Goal: Navigation & Orientation: Find specific page/section

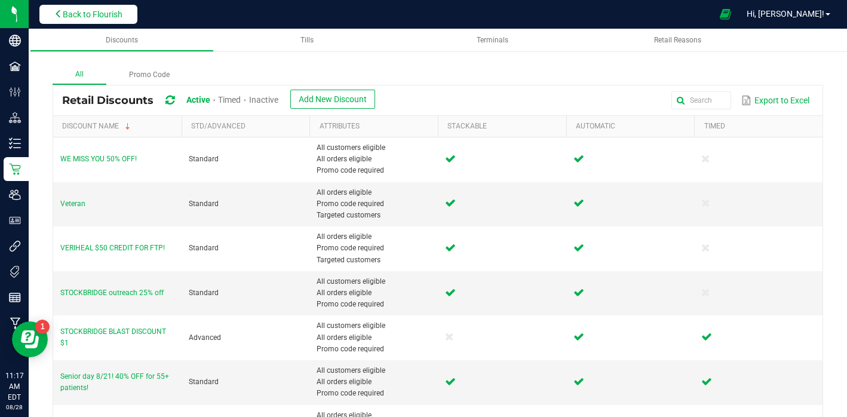
click at [85, 11] on span "Back to Flourish" at bounding box center [93, 15] width 60 height 10
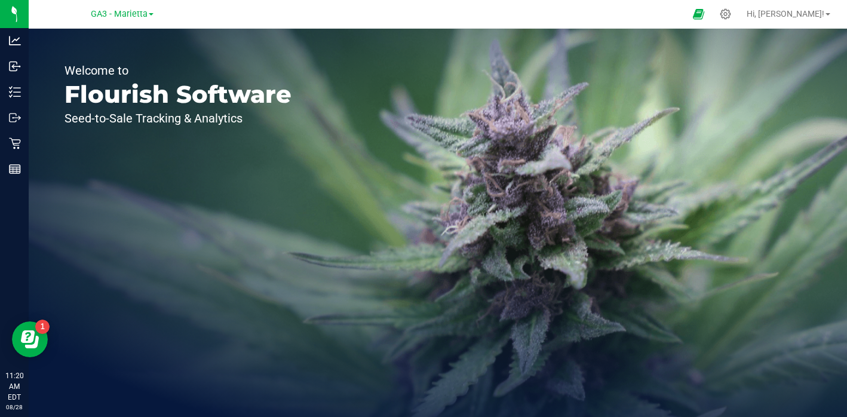
click at [137, 19] on link "GA3 - Marietta" at bounding box center [122, 13] width 63 height 11
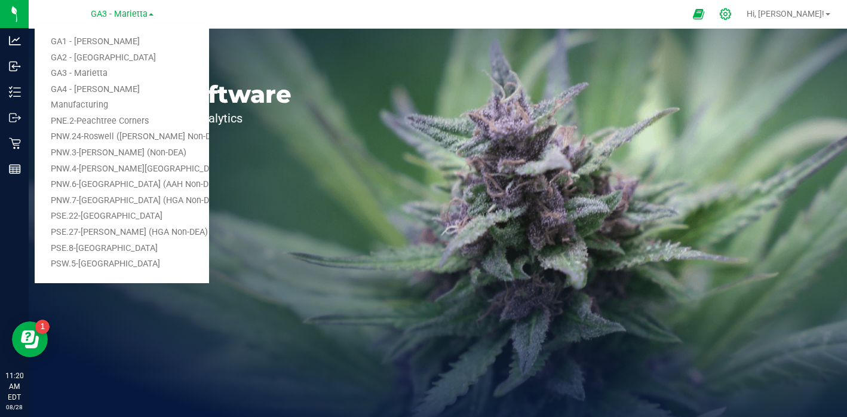
click at [732, 10] on icon at bounding box center [725, 14] width 13 height 13
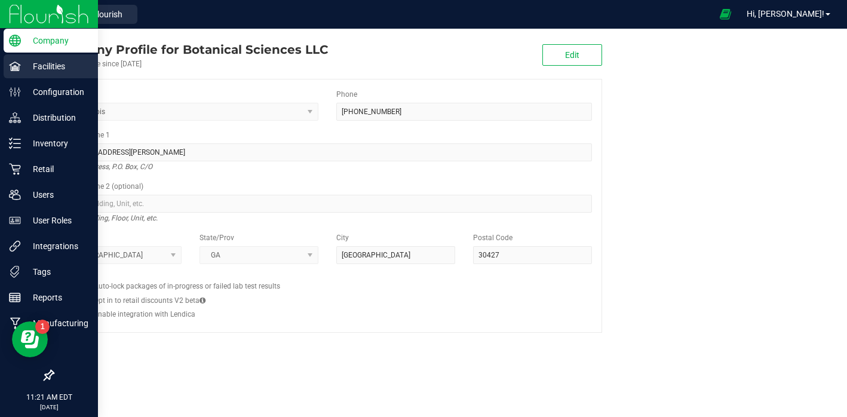
click at [13, 62] on icon at bounding box center [15, 66] width 12 height 12
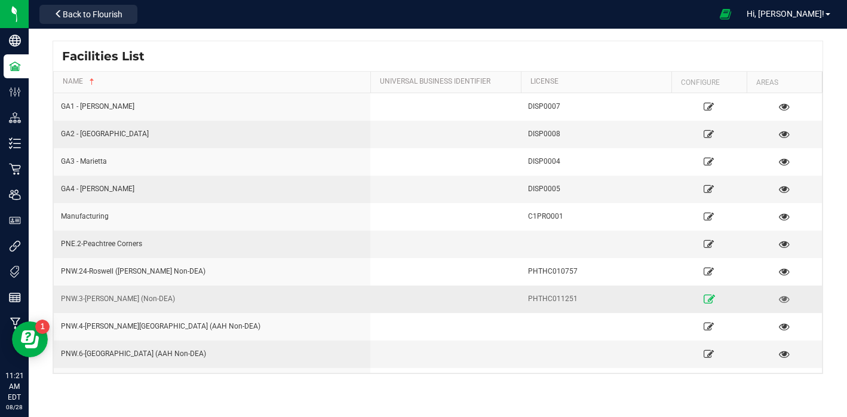
click at [712, 300] on icon at bounding box center [709, 299] width 11 height 8
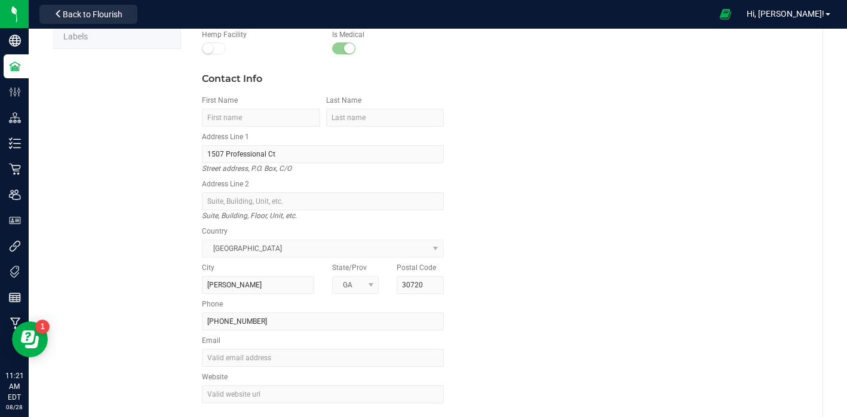
scroll to position [188, 0]
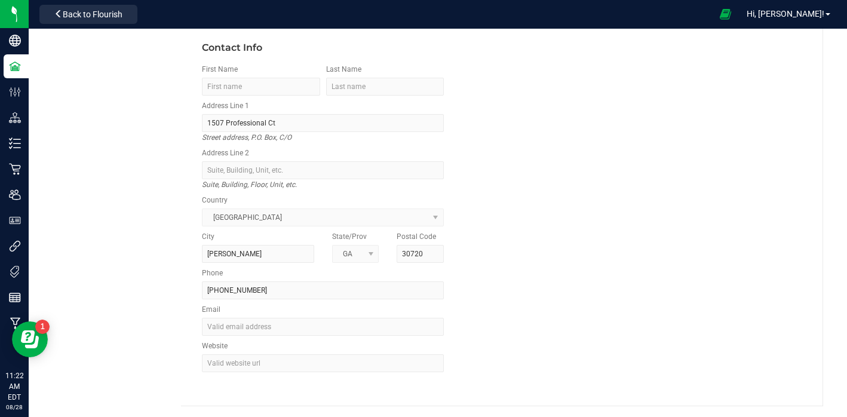
click at [393, 253] on div "Postal Code 30720" at bounding box center [420, 247] width 65 height 32
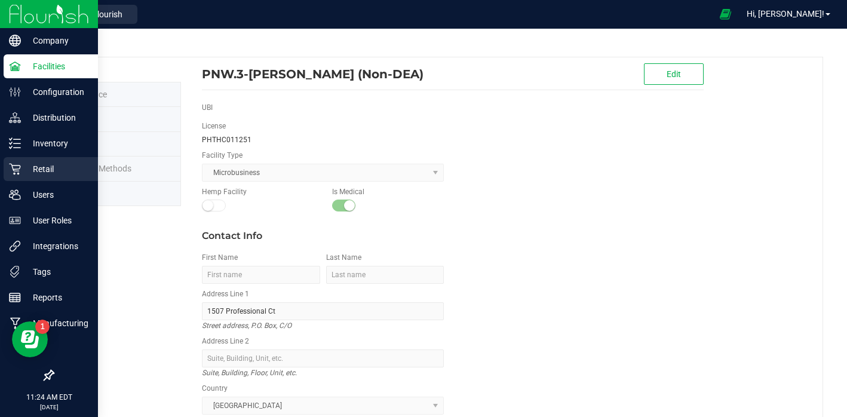
click at [57, 165] on p "Retail" at bounding box center [57, 169] width 72 height 14
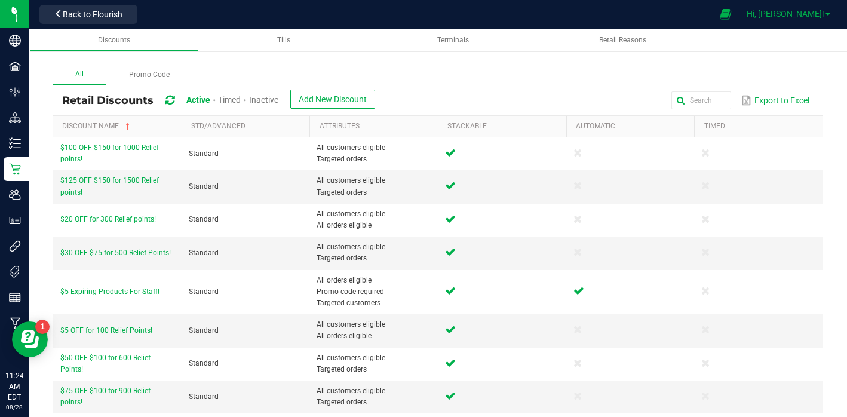
click at [806, 16] on span "Hi, [PERSON_NAME]!" at bounding box center [786, 14] width 78 height 10
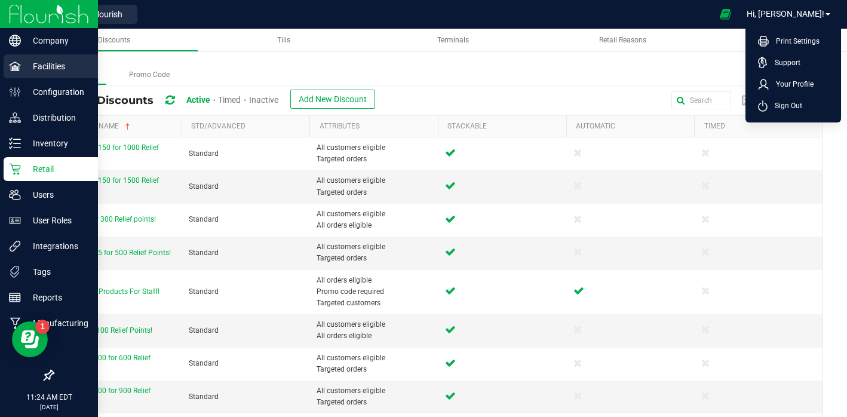
click at [30, 69] on p "Facilities" at bounding box center [57, 66] width 72 height 14
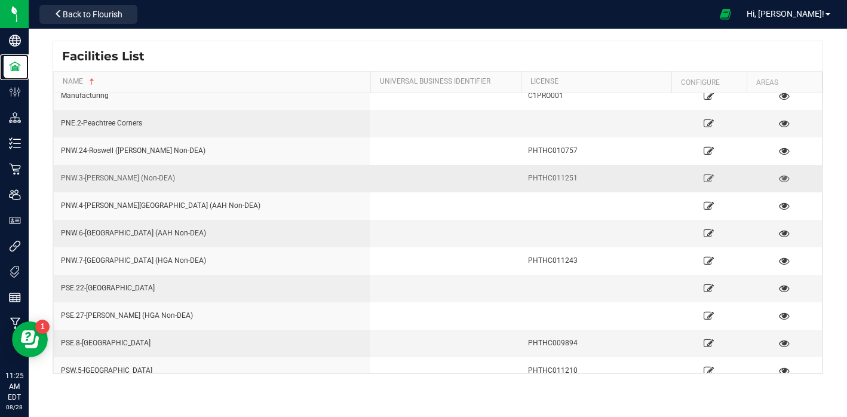
scroll to position [131, 0]
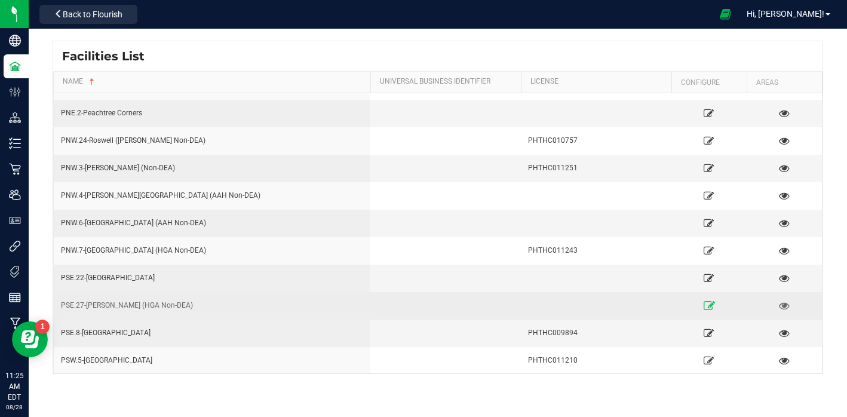
click at [708, 305] on icon at bounding box center [709, 305] width 11 height 8
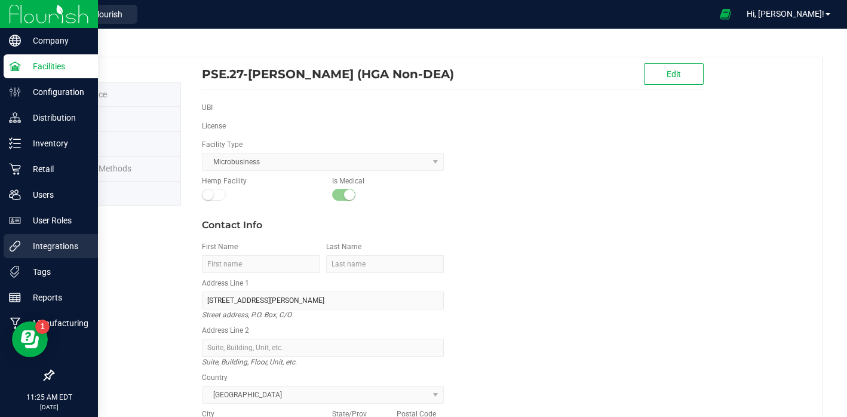
click at [42, 250] on p "Integrations" at bounding box center [57, 246] width 72 height 14
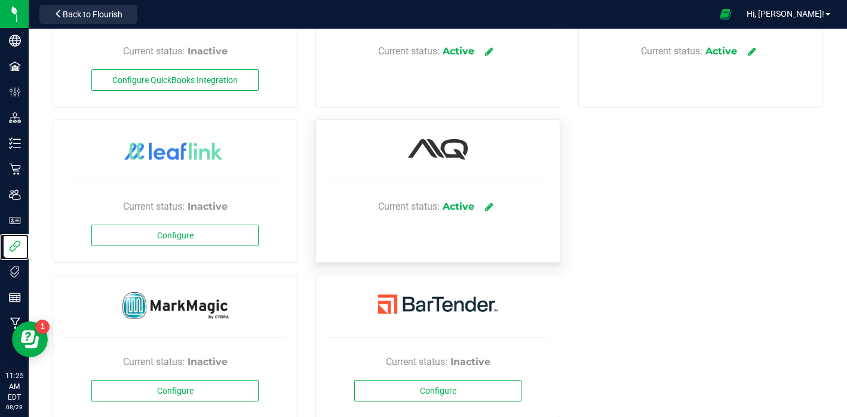
scroll to position [134, 0]
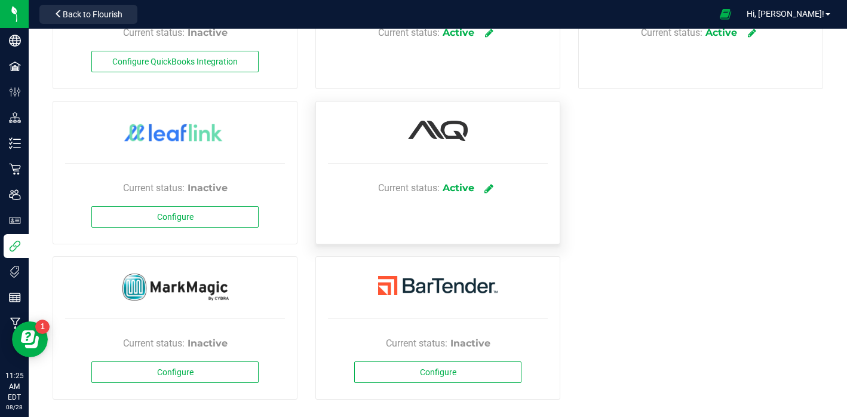
click at [491, 187] on icon at bounding box center [489, 188] width 9 height 11
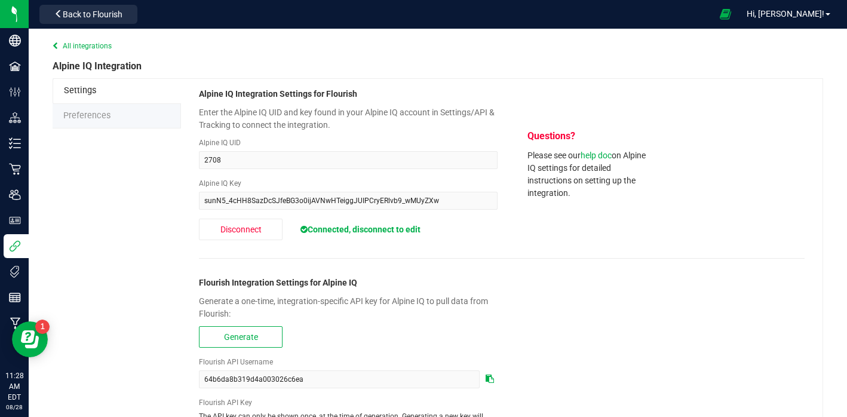
click at [78, 44] on link "All integrations" at bounding box center [82, 46] width 59 height 8
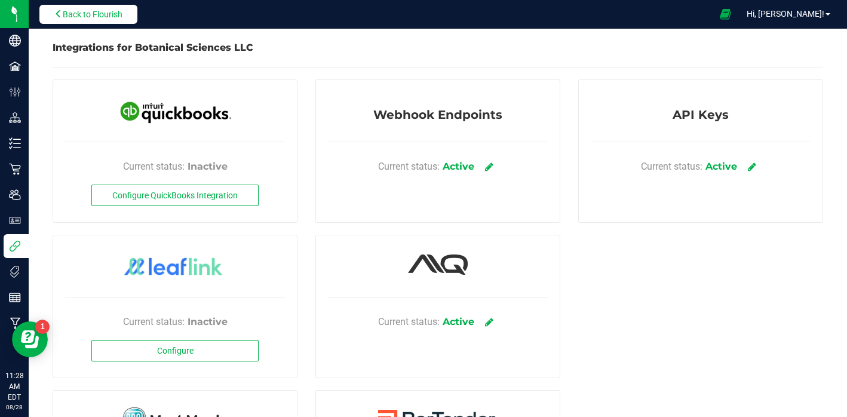
click at [87, 14] on span "Back to Flourish" at bounding box center [93, 15] width 60 height 10
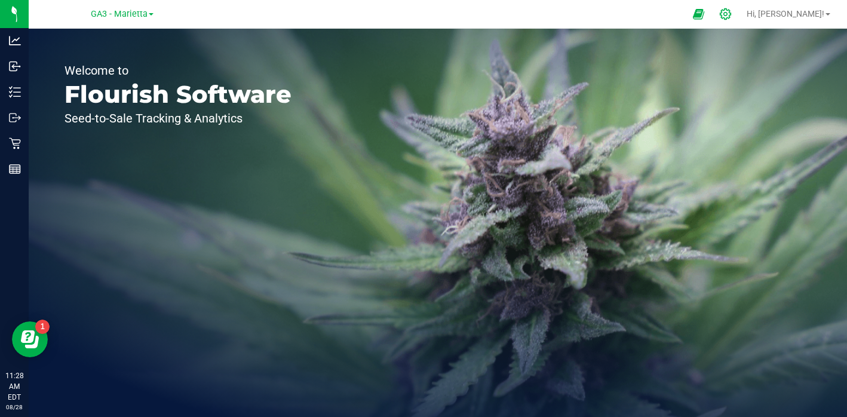
click at [732, 12] on icon at bounding box center [725, 14] width 13 height 13
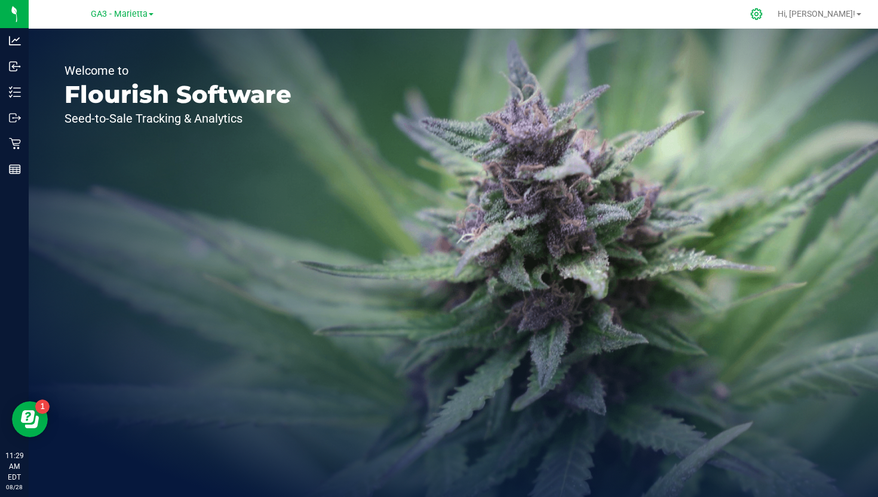
click at [763, 14] on icon at bounding box center [757, 14] width 13 height 13
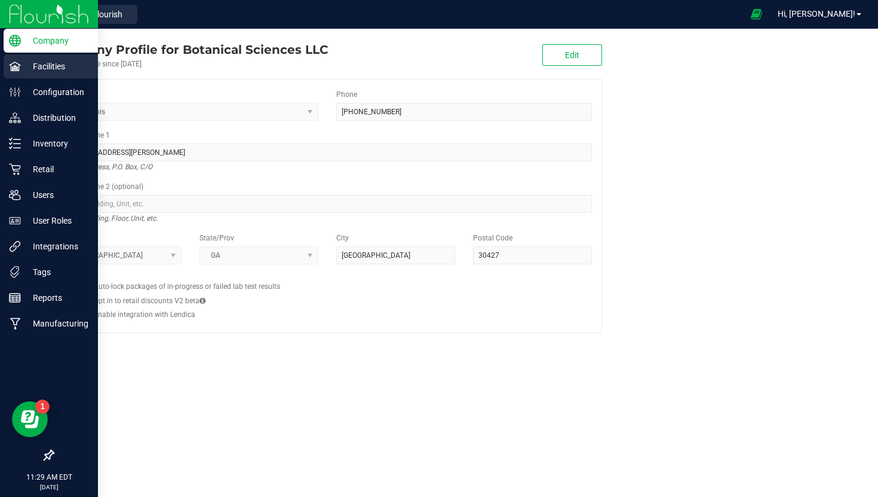
click at [24, 63] on p "Facilities" at bounding box center [57, 66] width 72 height 14
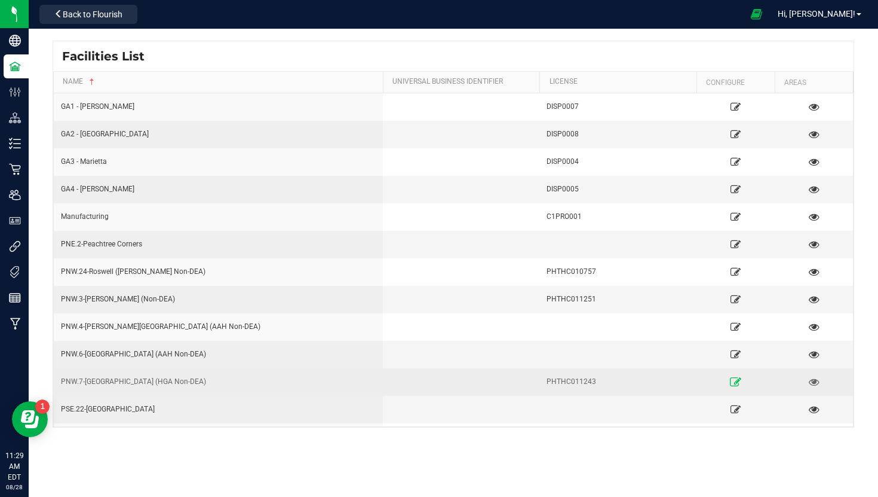
click at [729, 379] on link at bounding box center [735, 381] width 71 height 19
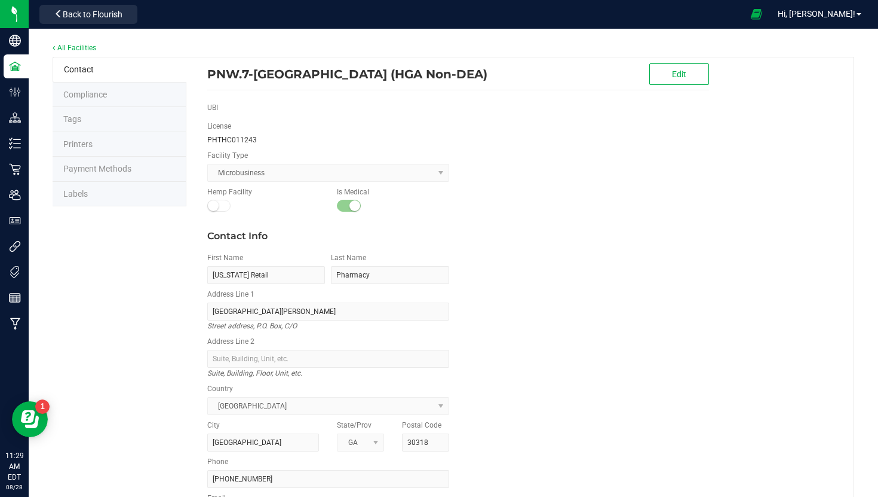
click at [188, 313] on div "PNW.7-[GEOGRAPHIC_DATA] (HGA Non-DEA) Edit UBI License PHTHC011243 Facility Typ…" at bounding box center [520, 326] width 668 height 538
click at [424, 121] on div "License PHTHC011243" at bounding box center [328, 133] width 260 height 24
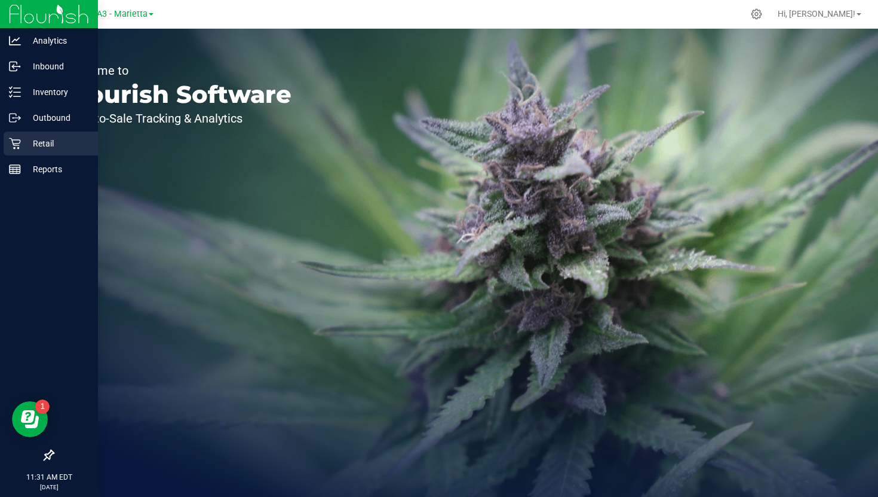
click at [57, 142] on p "Retail" at bounding box center [57, 143] width 72 height 14
